Goal: Transaction & Acquisition: Purchase product/service

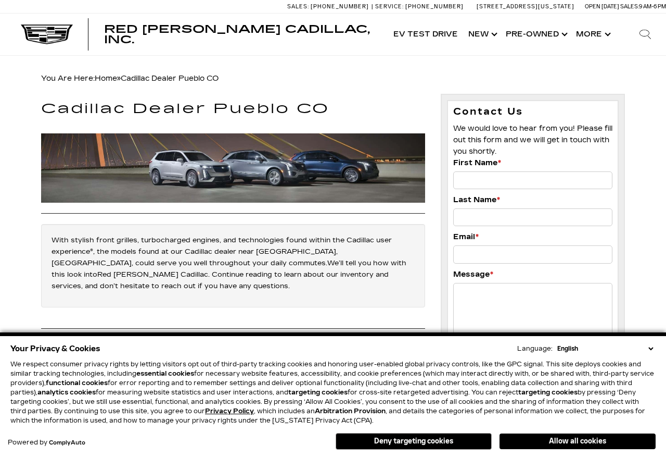
click at [550, 31] on link "Show Pre-Owned" at bounding box center [536, 35] width 70 height 42
click at [557, 36] on link "Show Pre-Owned" at bounding box center [536, 35] width 70 height 42
click at [655, 346] on select "English Spanish / Español English / United Kingdom Korean / 한국어 Vietnamese / Ti…" at bounding box center [605, 348] width 101 height 9
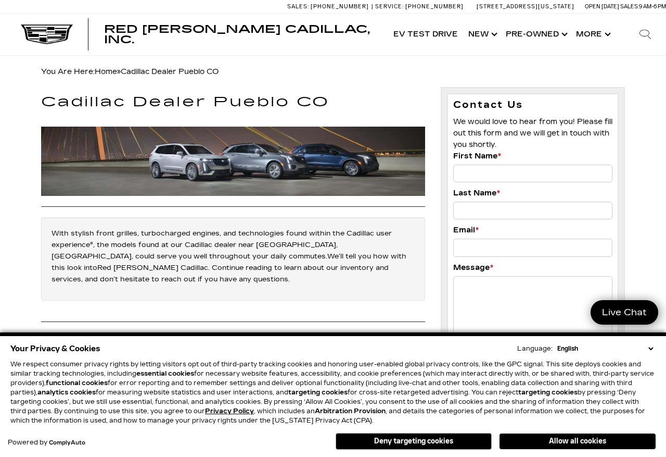
click at [544, 39] on link "Show Pre-Owned" at bounding box center [536, 35] width 70 height 42
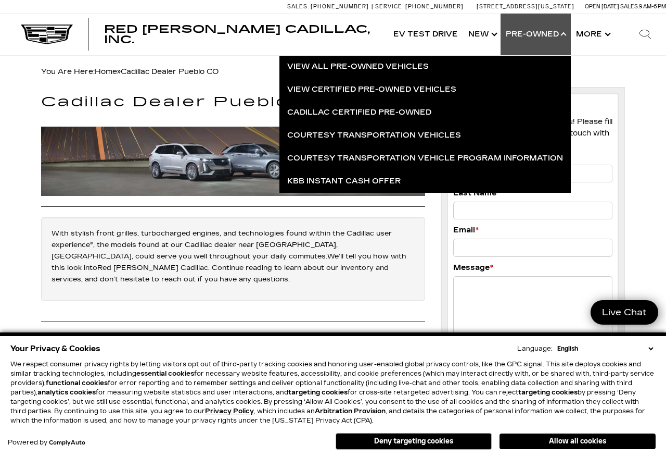
click at [386, 69] on link "View All Pre-Owned Vehicles" at bounding box center [426, 66] width 292 height 23
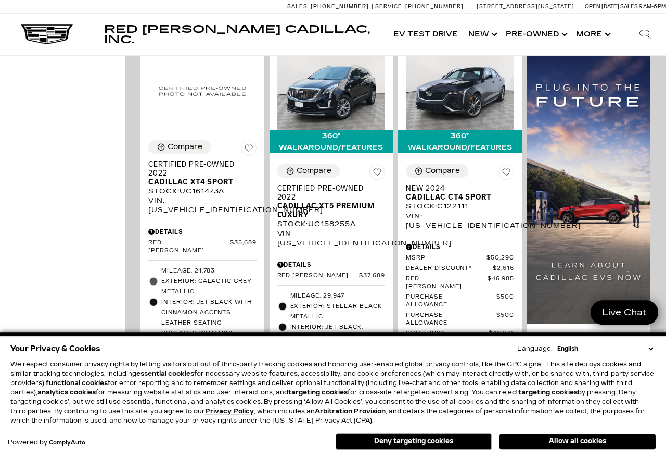
scroll to position [685, 0]
click at [335, 118] on img at bounding box center [331, 89] width 108 height 81
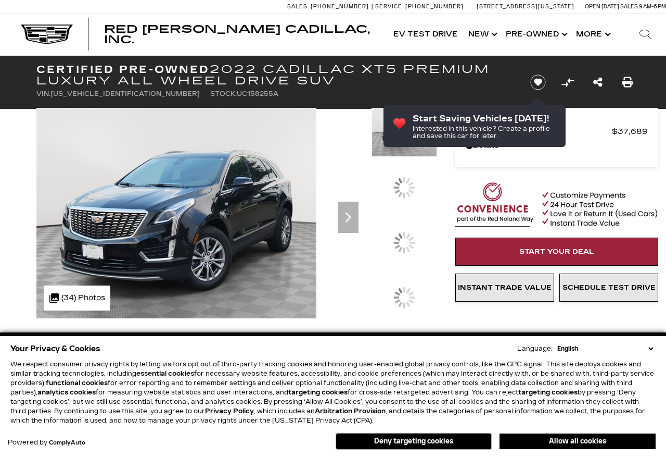
scroll to position [7, 0]
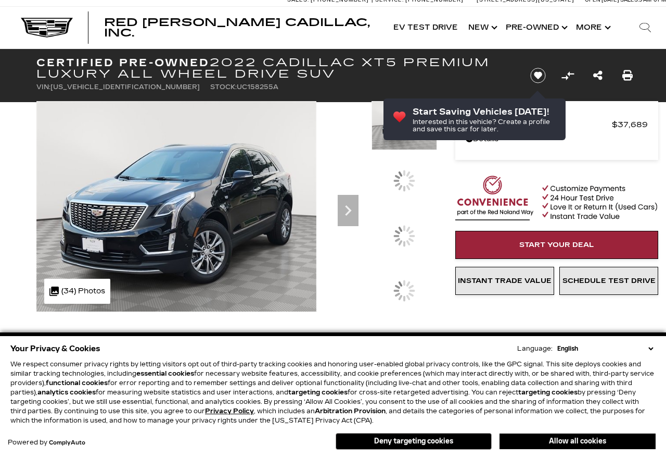
click at [348, 214] on icon "Next" at bounding box center [348, 210] width 21 height 21
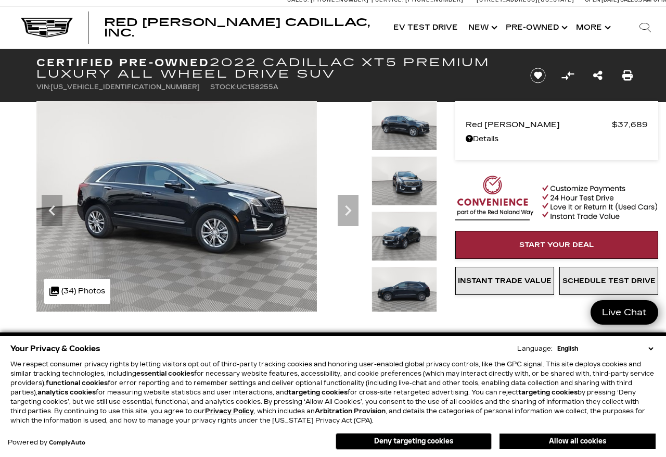
click at [344, 212] on icon "Next" at bounding box center [348, 210] width 21 height 21
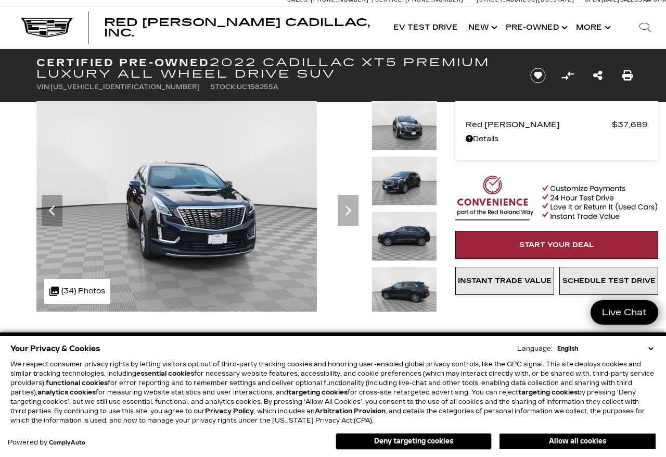
click at [345, 213] on icon "Next" at bounding box center [348, 210] width 21 height 21
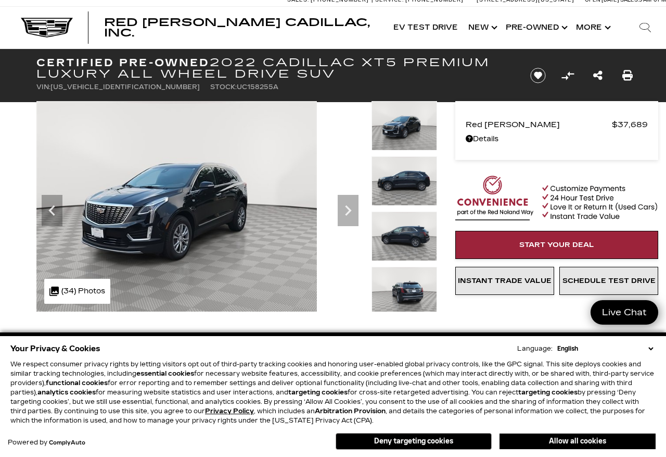
click at [346, 210] on icon "Next" at bounding box center [348, 210] width 21 height 21
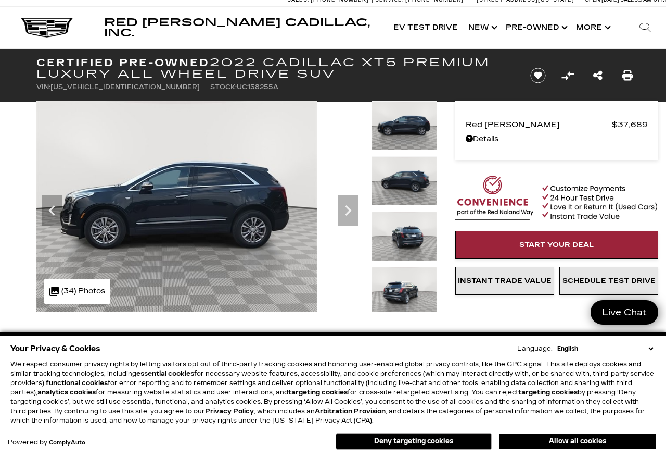
click at [342, 213] on icon "Next" at bounding box center [348, 210] width 21 height 21
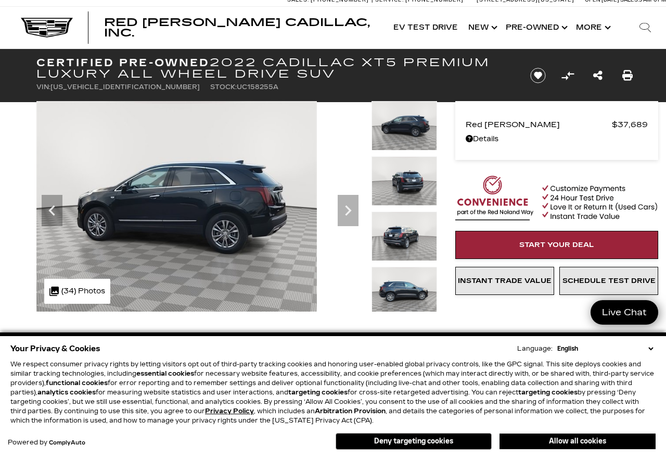
click at [345, 214] on icon "Next" at bounding box center [348, 210] width 21 height 21
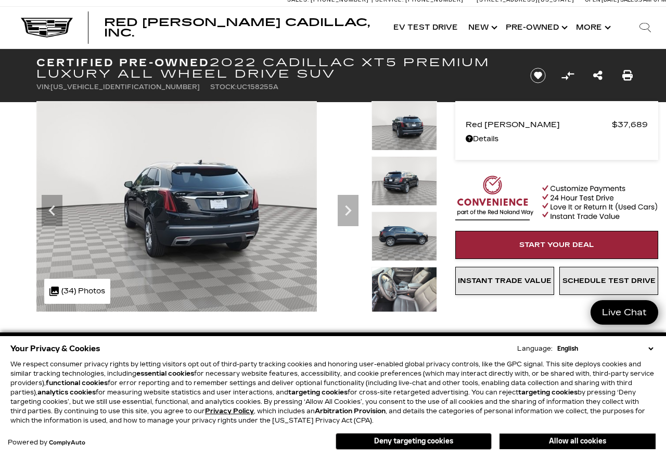
click at [343, 212] on icon "Next" at bounding box center [348, 210] width 21 height 21
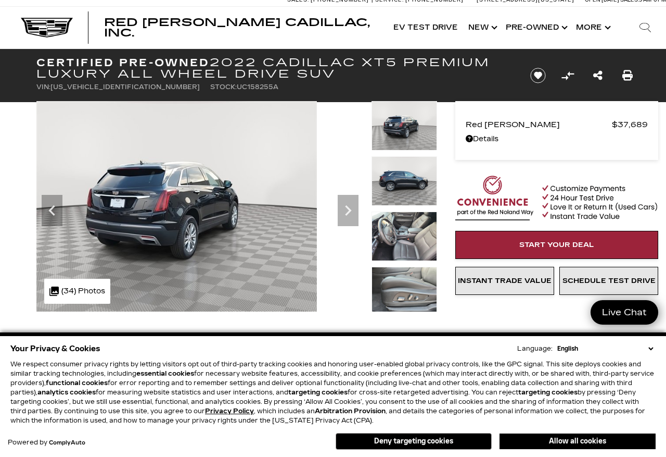
click at [343, 214] on icon "Next" at bounding box center [348, 210] width 21 height 21
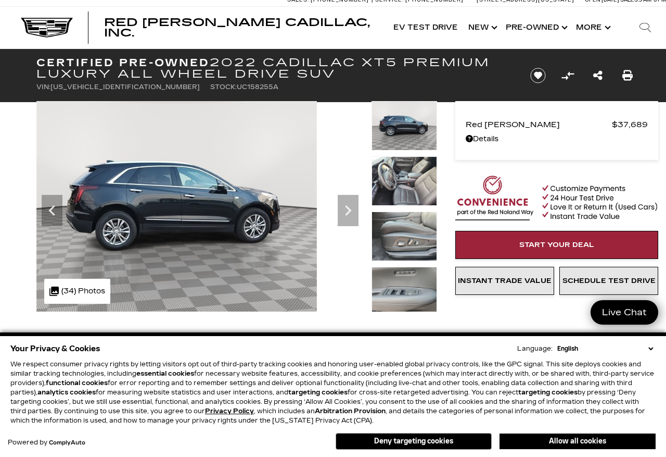
click at [344, 214] on icon "Next" at bounding box center [348, 210] width 21 height 21
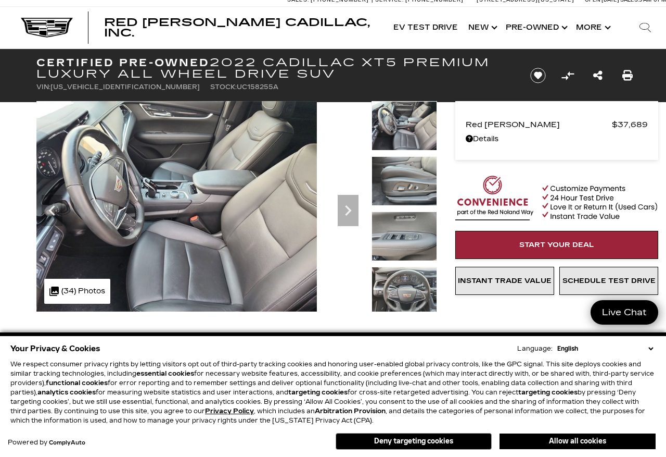
click at [341, 210] on icon "Next" at bounding box center [348, 210] width 21 height 21
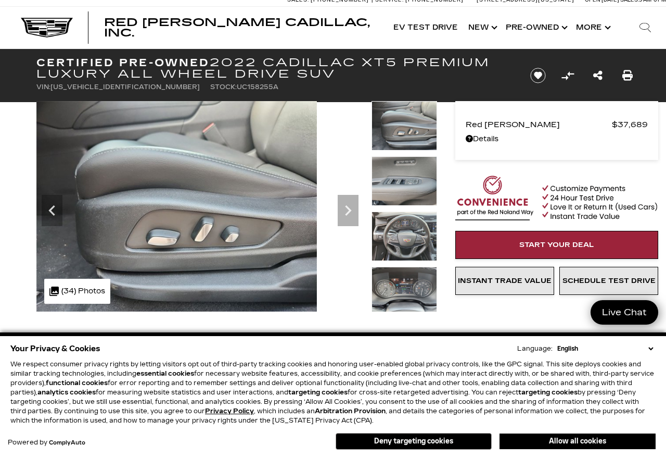
click at [346, 217] on icon "Next" at bounding box center [348, 210] width 21 height 21
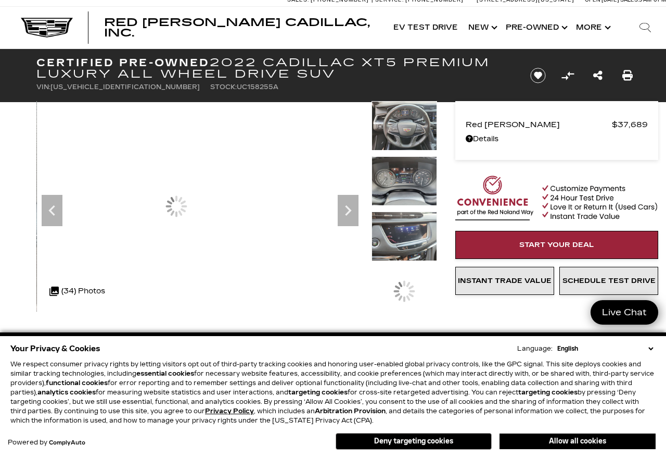
click at [338, 209] on icon "Next" at bounding box center [348, 210] width 21 height 21
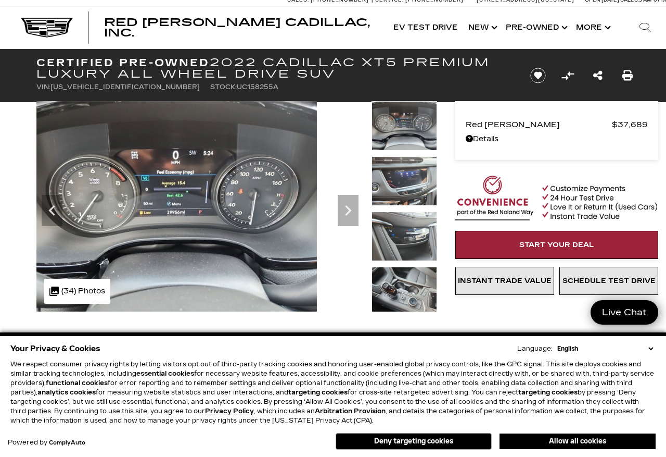
click at [343, 214] on icon "Next" at bounding box center [348, 210] width 21 height 21
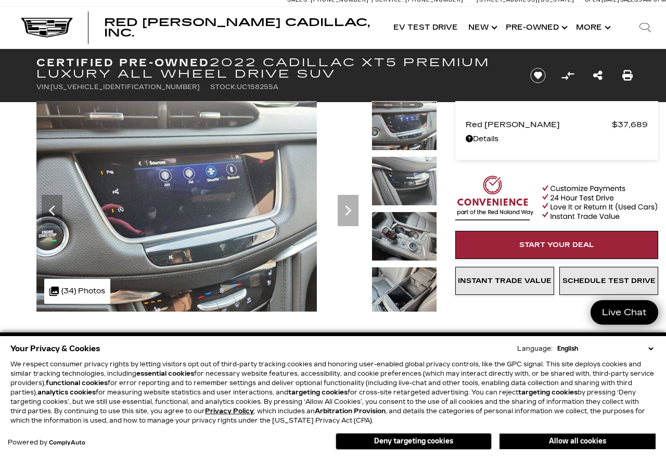
click at [342, 212] on icon "Next" at bounding box center [348, 210] width 21 height 21
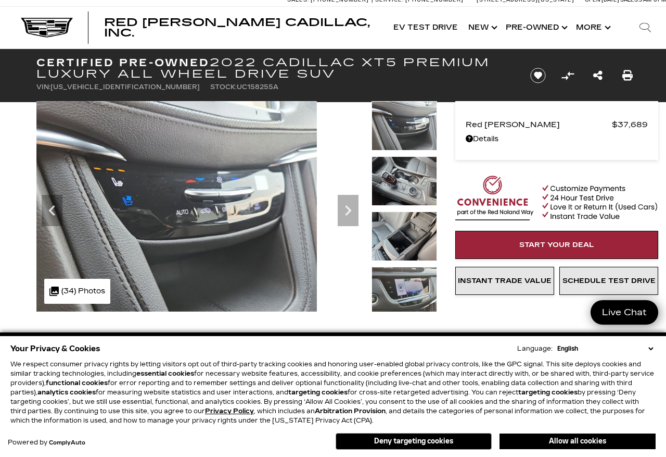
click at [343, 210] on icon "Next" at bounding box center [348, 210] width 21 height 21
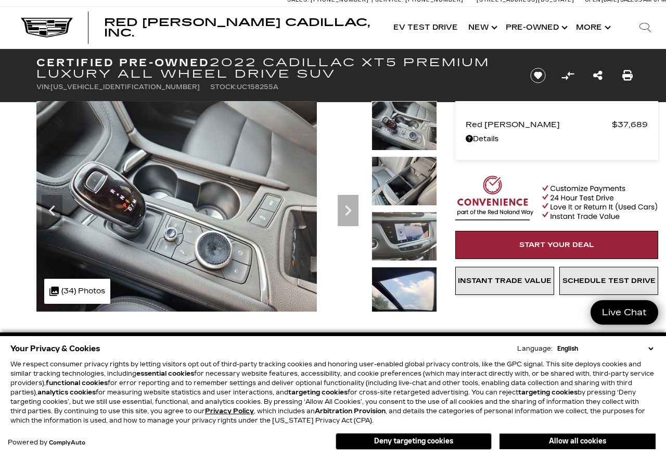
click at [345, 213] on icon "Next" at bounding box center [348, 210] width 21 height 21
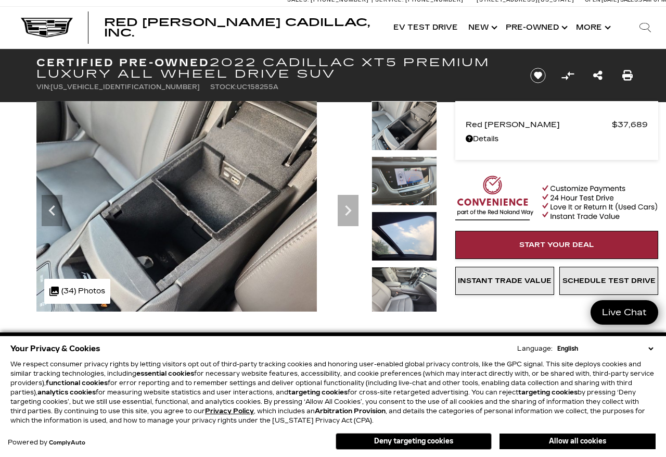
click at [342, 207] on icon "Next" at bounding box center [348, 210] width 21 height 21
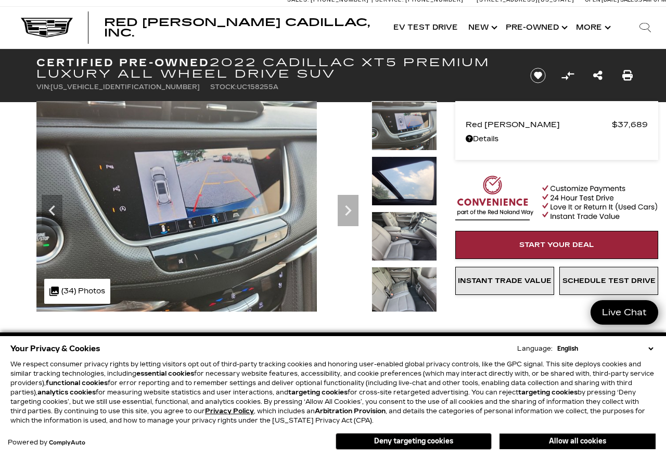
click at [343, 211] on icon "Next" at bounding box center [348, 210] width 21 height 21
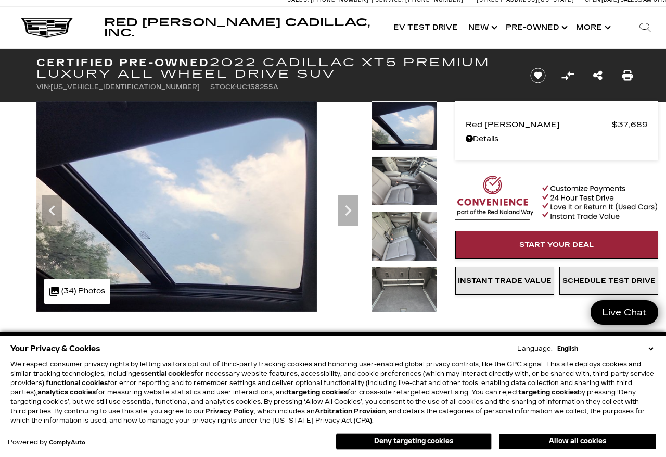
click at [342, 218] on icon "Next" at bounding box center [348, 210] width 21 height 21
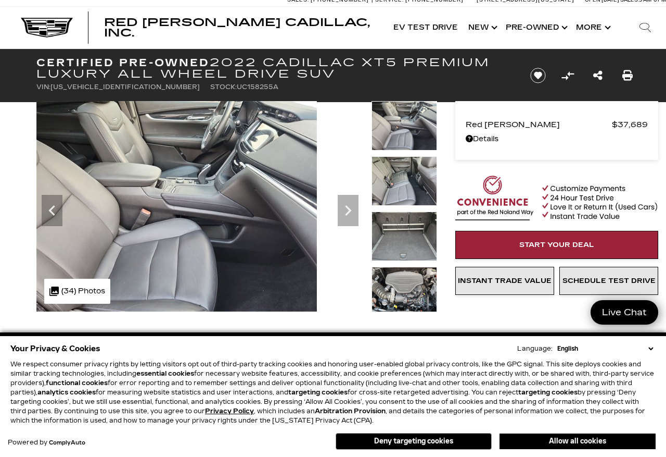
click at [345, 213] on icon "Next" at bounding box center [348, 210] width 21 height 21
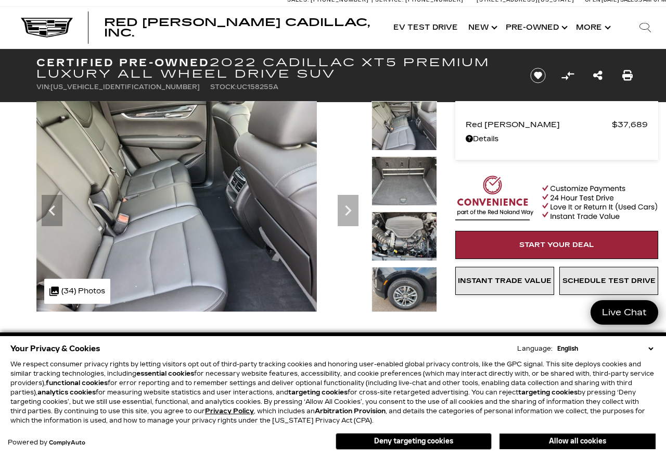
click at [341, 216] on icon "Next" at bounding box center [348, 210] width 21 height 21
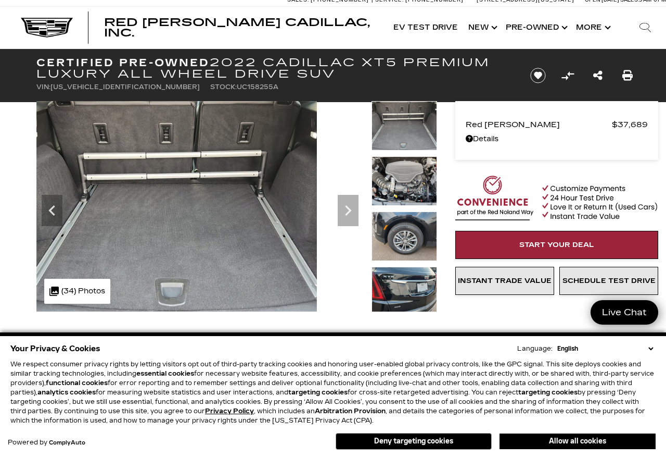
click at [346, 211] on icon "Next" at bounding box center [348, 210] width 21 height 21
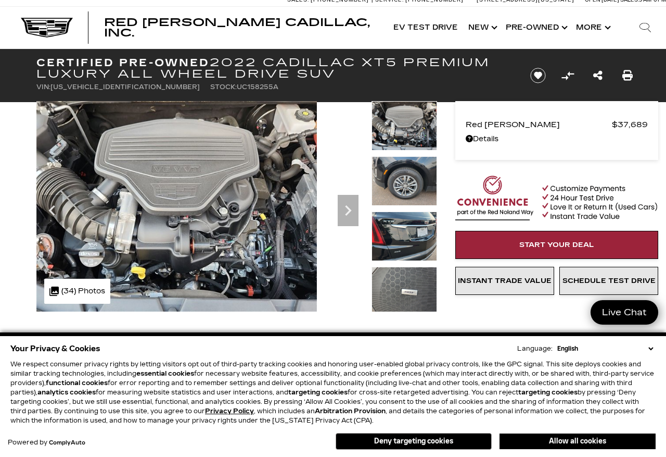
click at [346, 213] on icon "Next" at bounding box center [348, 210] width 21 height 21
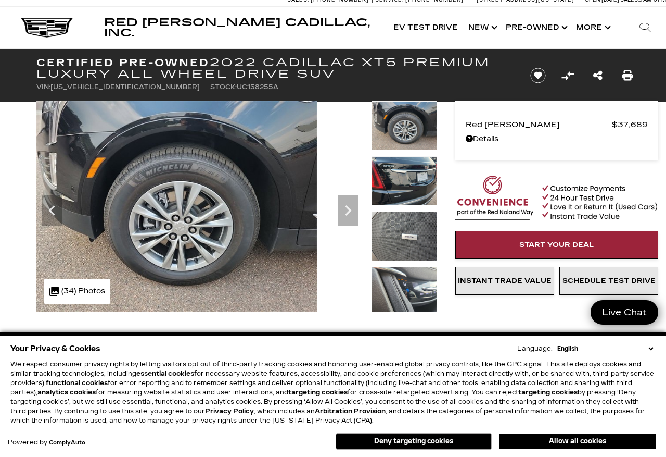
click at [343, 210] on icon "Next" at bounding box center [348, 210] width 21 height 21
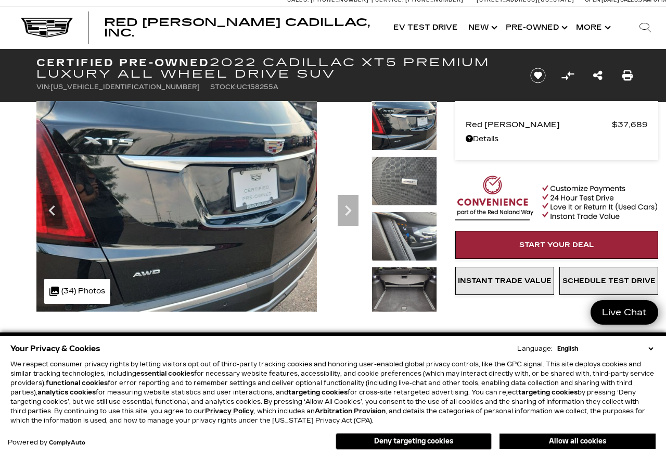
click at [344, 214] on icon "Next" at bounding box center [348, 210] width 21 height 21
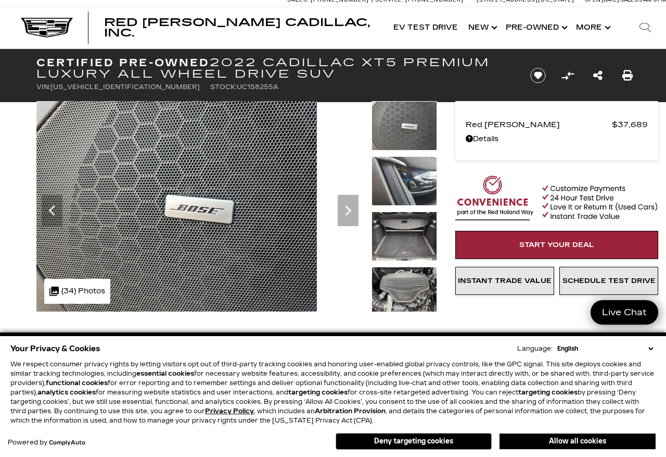
click at [344, 214] on icon "Next" at bounding box center [348, 210] width 21 height 21
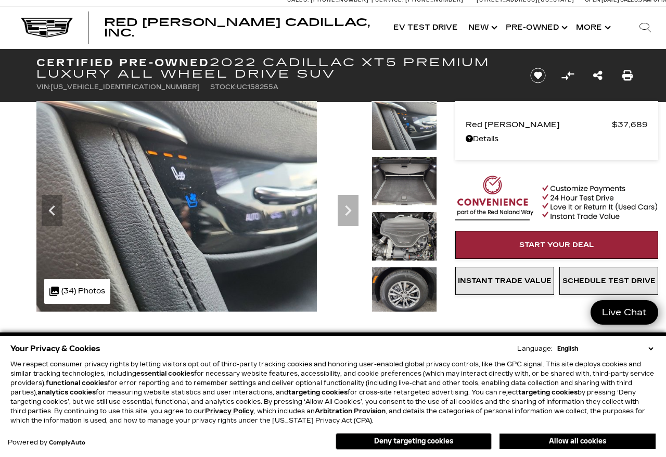
click at [346, 209] on icon "Next" at bounding box center [348, 210] width 21 height 21
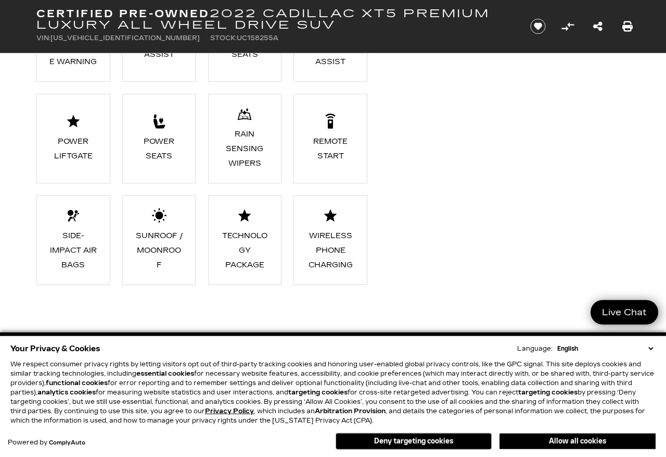
scroll to position [1162, 0]
click at [288, 290] on ul "AWD Adaptive Cruise Control Android Auto Apple CarPlay Automatic Climate Contro…" at bounding box center [236, 42] width 401 height 508
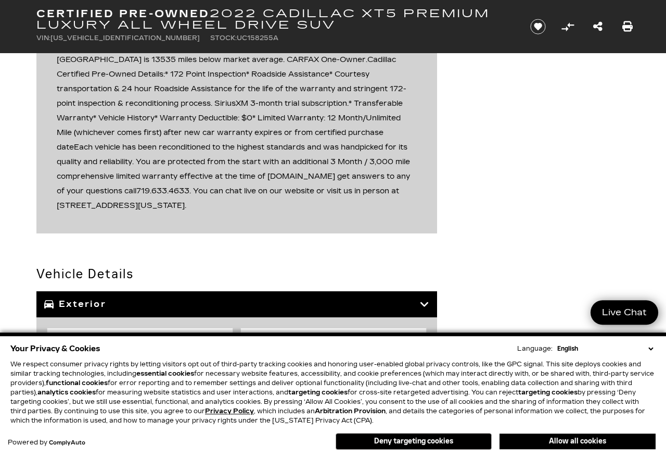
scroll to position [1476, 0]
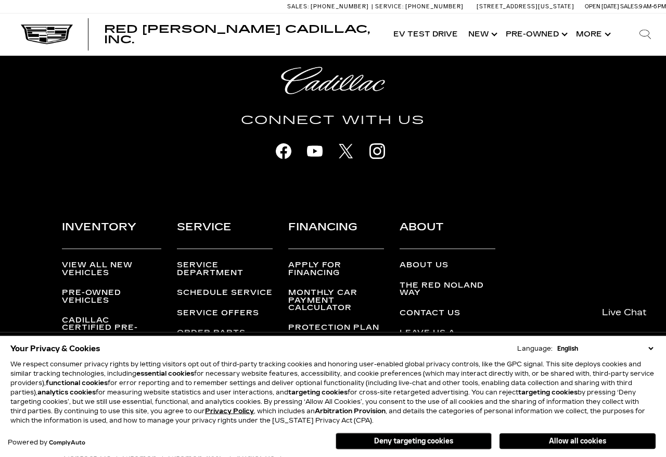
scroll to position [3527, 0]
